Goal: Navigation & Orientation: Find specific page/section

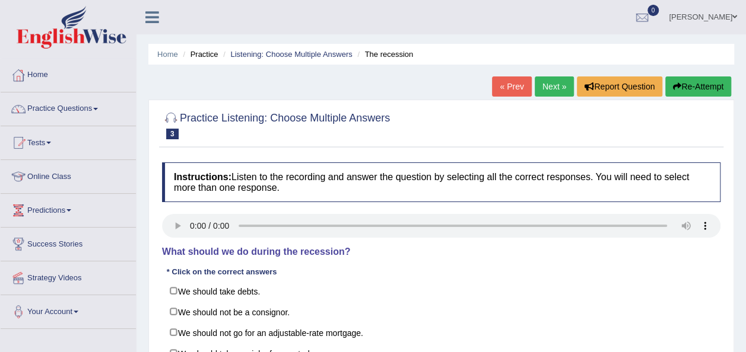
click at [49, 75] on link "Home" at bounding box center [68, 74] width 135 height 30
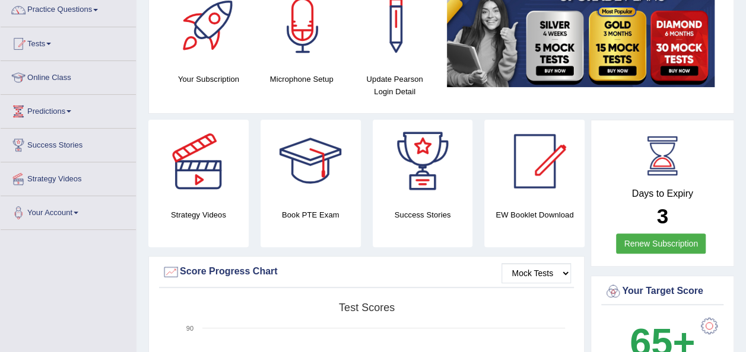
scroll to position [97, 0]
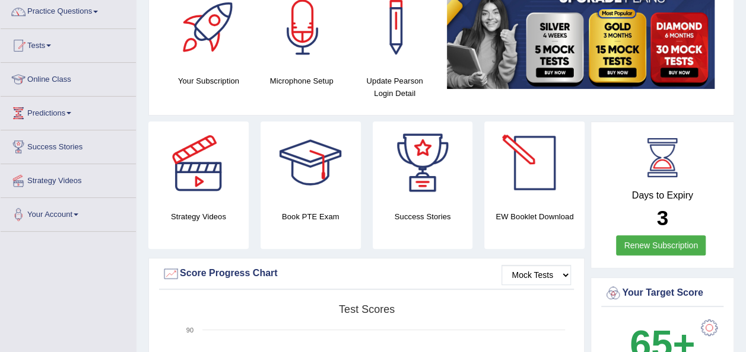
click at [536, 189] on div at bounding box center [534, 163] width 83 height 83
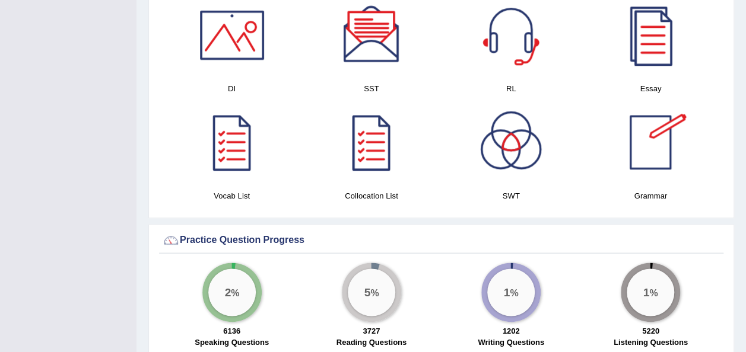
scroll to position [644, 0]
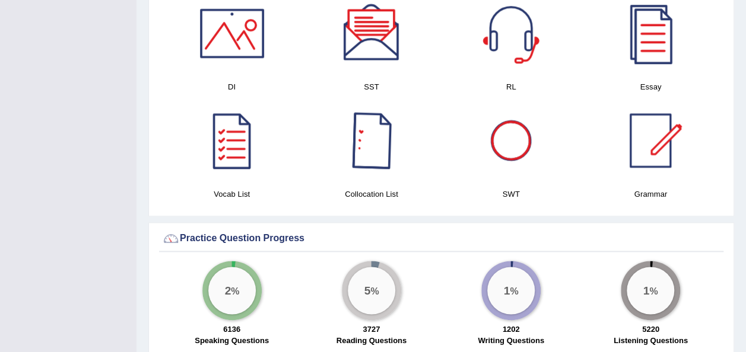
click at [381, 145] on div at bounding box center [371, 140] width 83 height 83
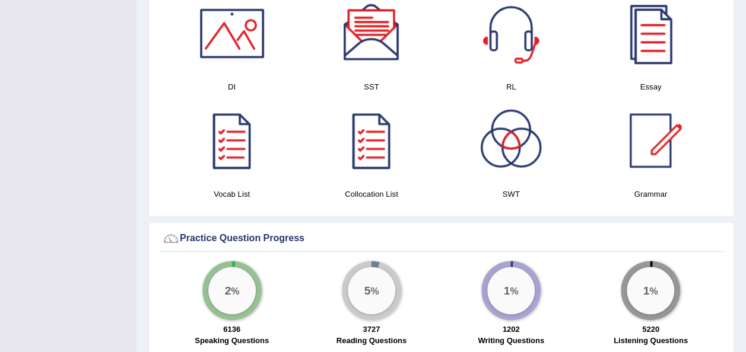
click at [228, 145] on div at bounding box center [231, 140] width 83 height 83
click at [228, 34] on div at bounding box center [231, 33] width 83 height 83
click at [539, 162] on div at bounding box center [510, 140] width 83 height 83
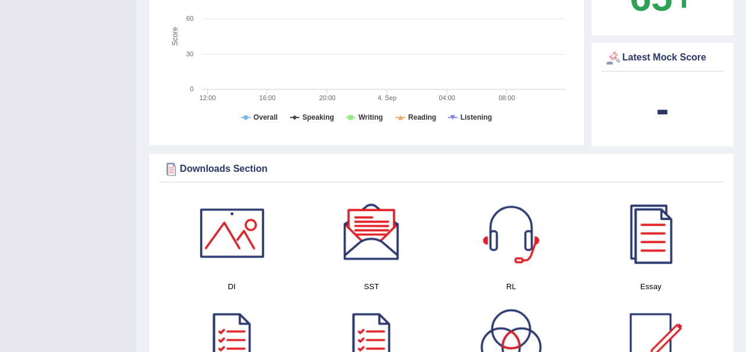
scroll to position [0, 0]
